Goal: Register for event/course

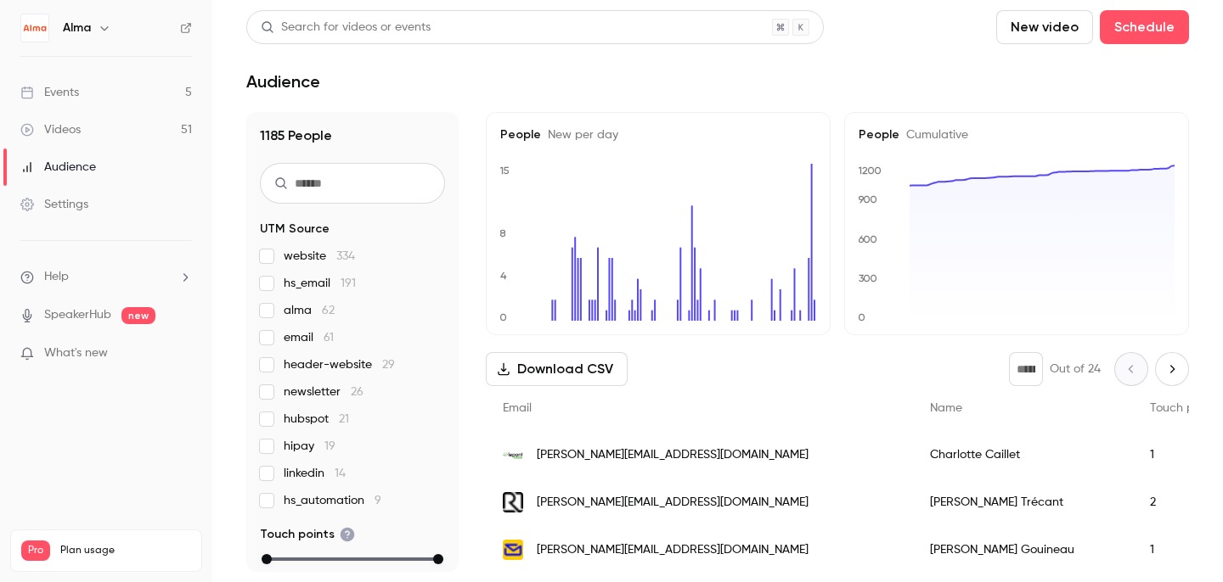
click at [65, 93] on div "Events" at bounding box center [49, 92] width 59 height 17
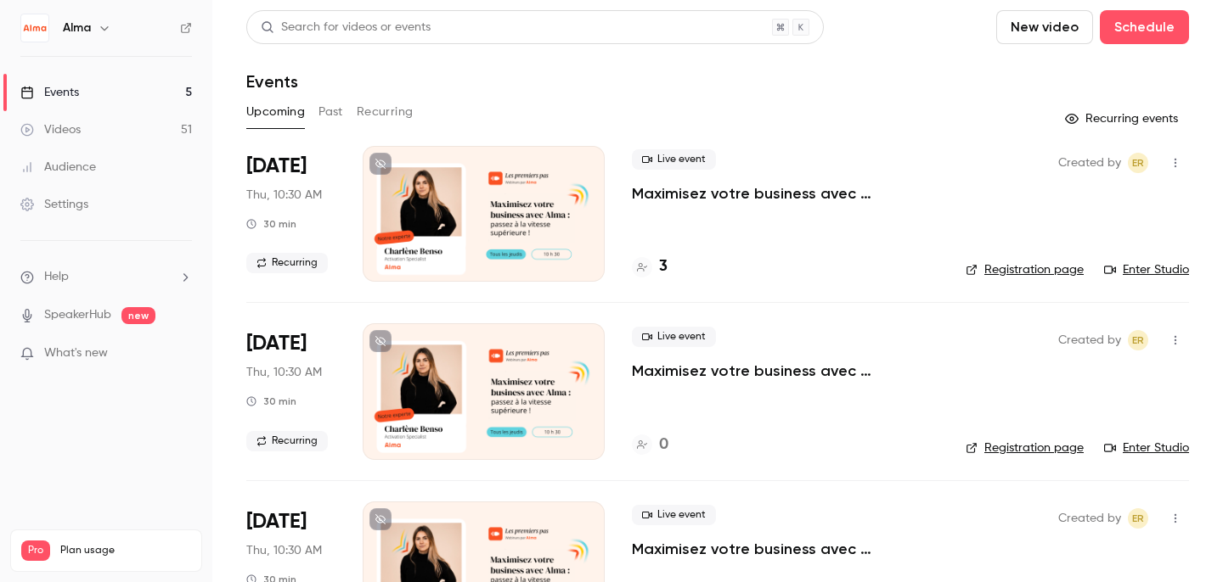
scroll to position [441, 0]
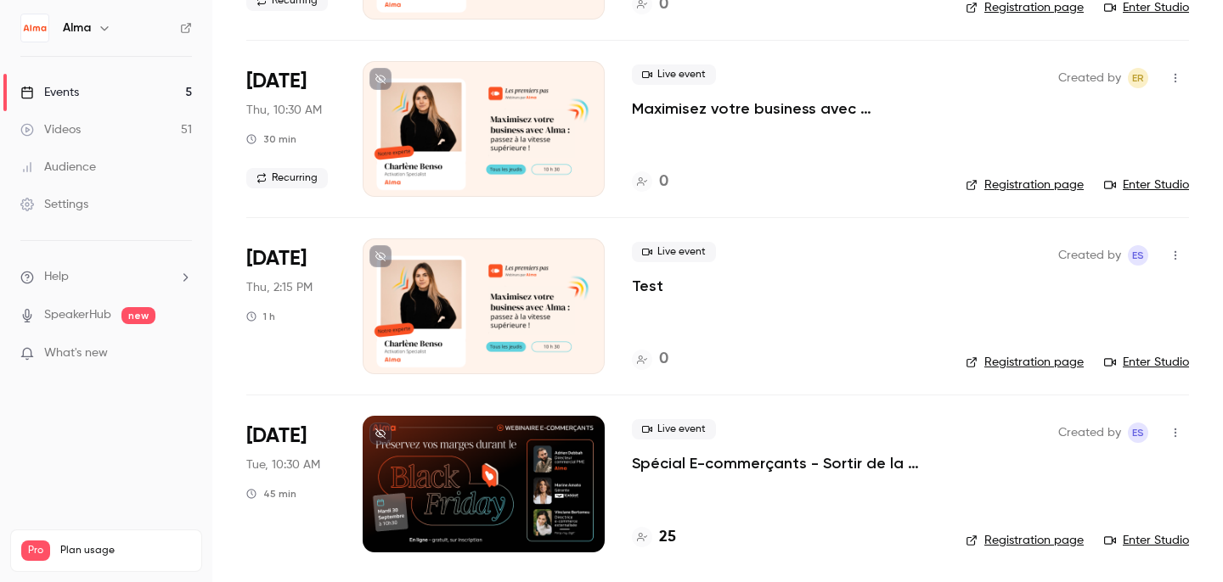
click at [661, 532] on h4 "25" at bounding box center [667, 537] width 17 height 23
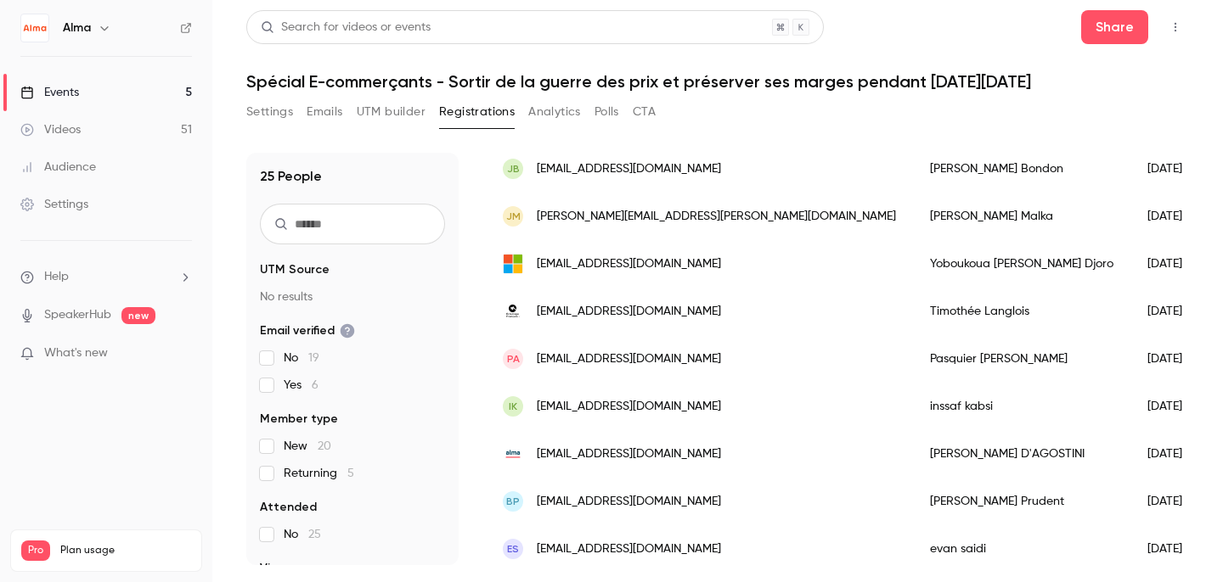
scroll to position [842, 0]
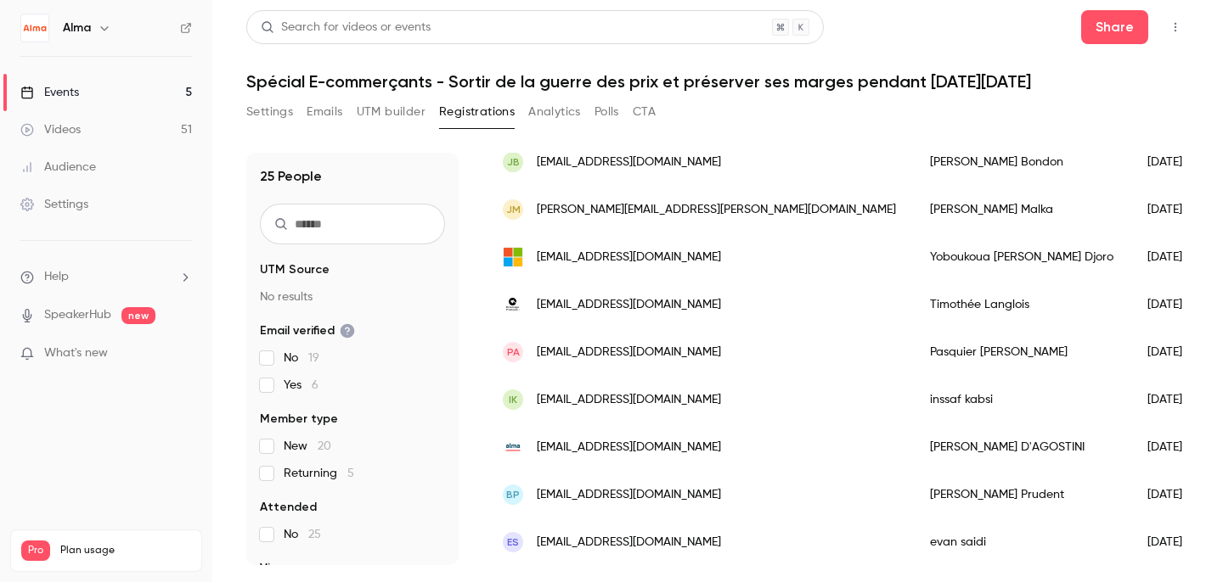
click at [548, 398] on span "[EMAIL_ADDRESS][DOMAIN_NAME]" at bounding box center [629, 400] width 184 height 18
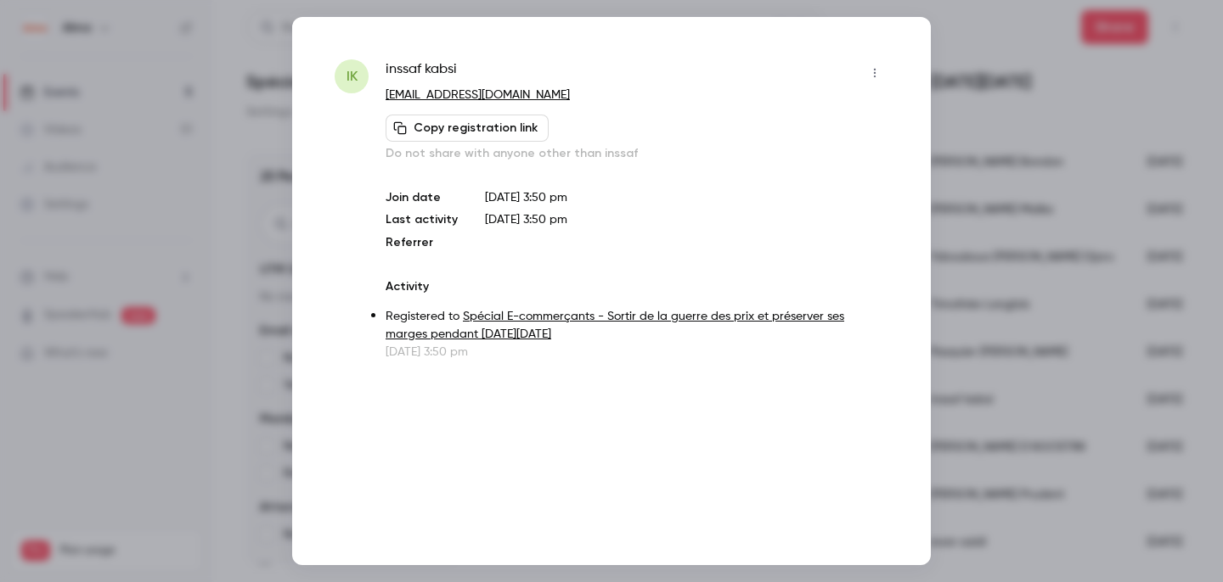
click at [436, 66] on span "inssaf kabsi" at bounding box center [420, 72] width 71 height 27
copy div "inssaf kabsi"
click at [1021, 178] on div at bounding box center [611, 291] width 1223 height 582
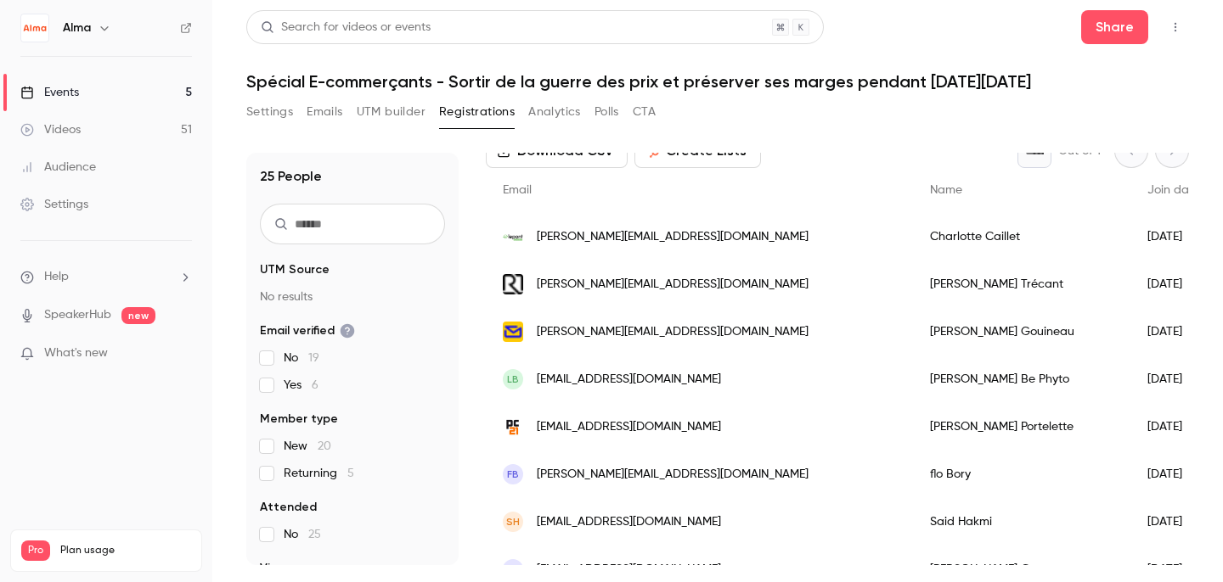
scroll to position [90, 0]
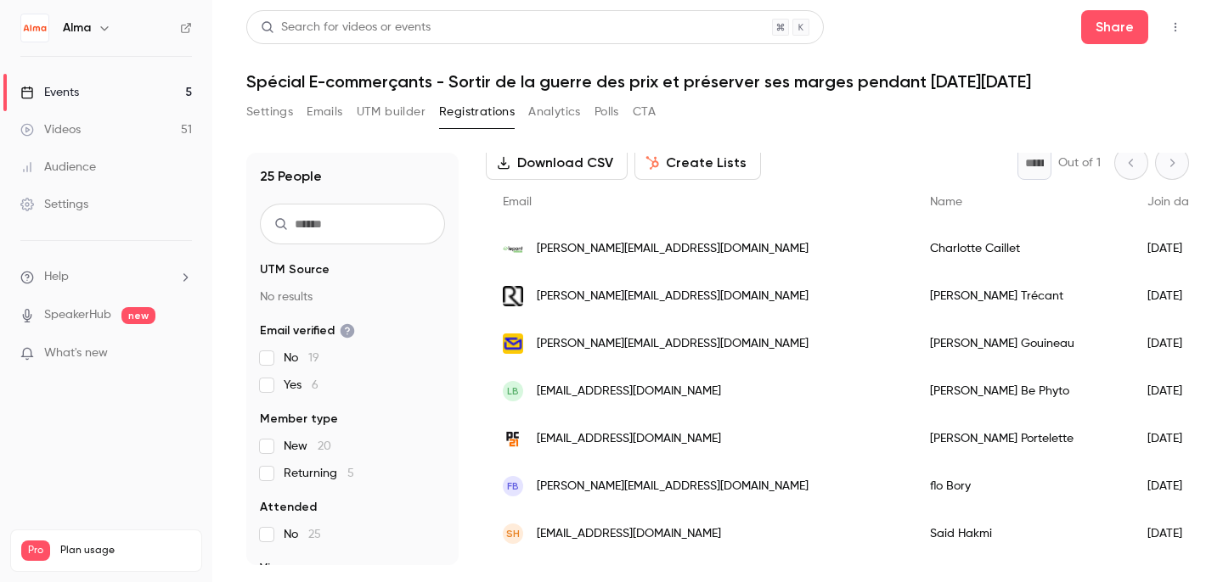
click at [518, 250] on img "People list" at bounding box center [513, 249] width 20 height 8
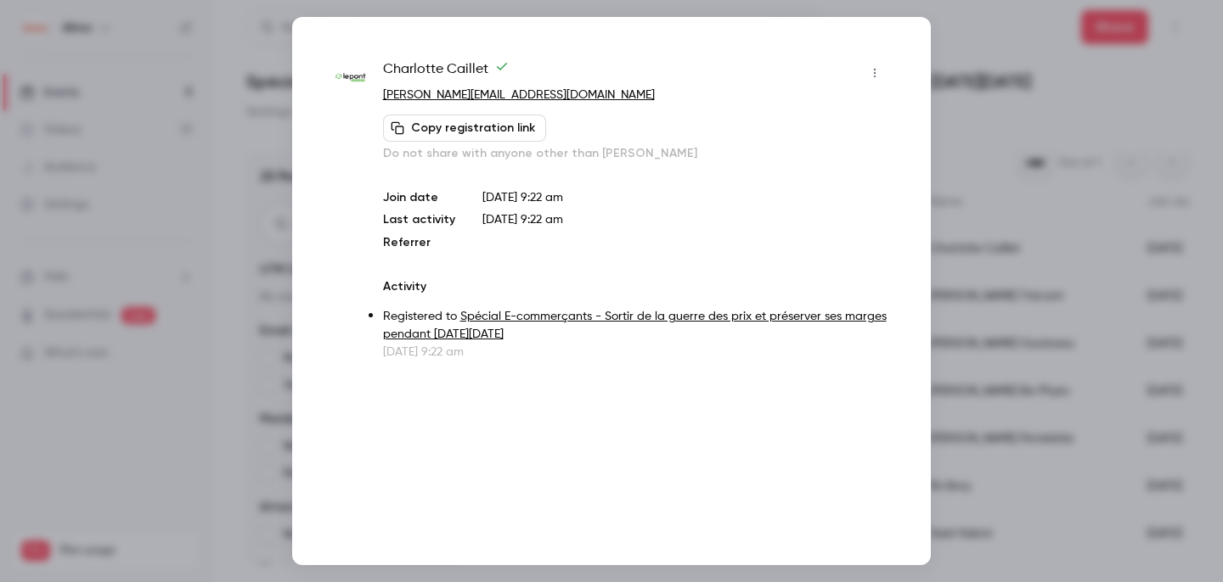
click at [231, 136] on div at bounding box center [611, 291] width 1223 height 582
